Goal: Unclear

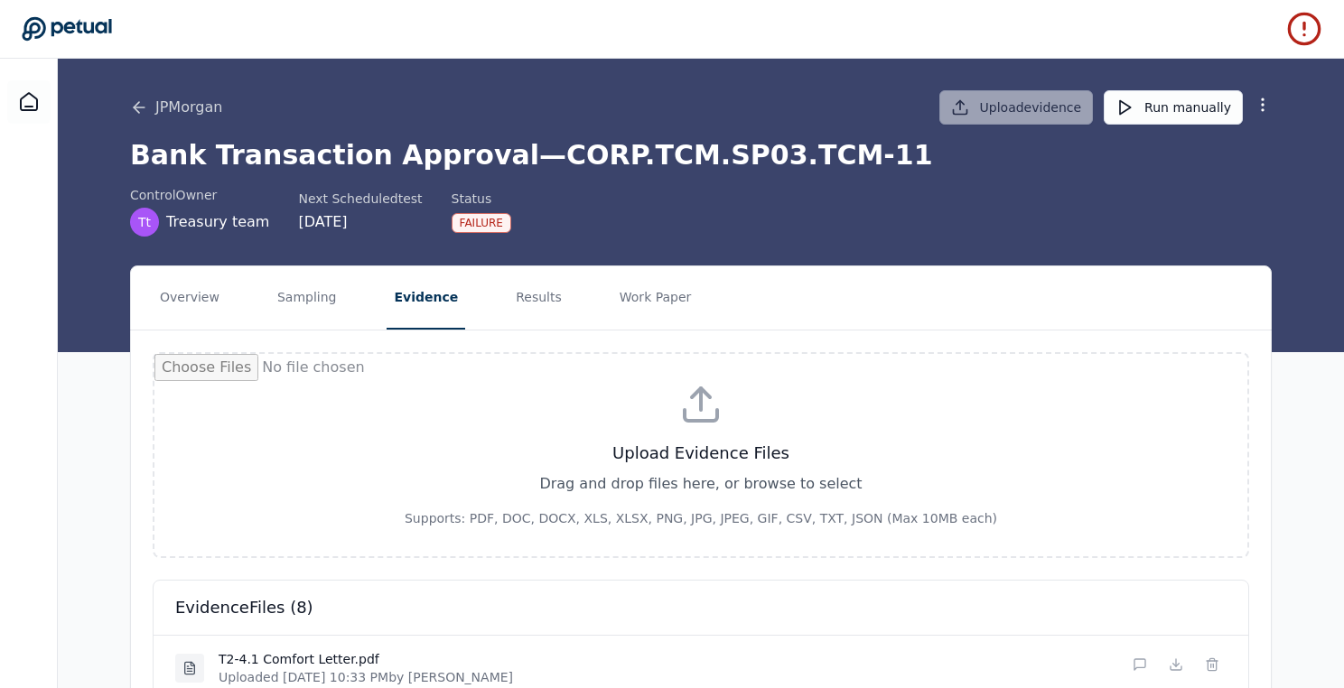
scroll to position [678, 0]
